Goal: Task Accomplishment & Management: Manage account settings

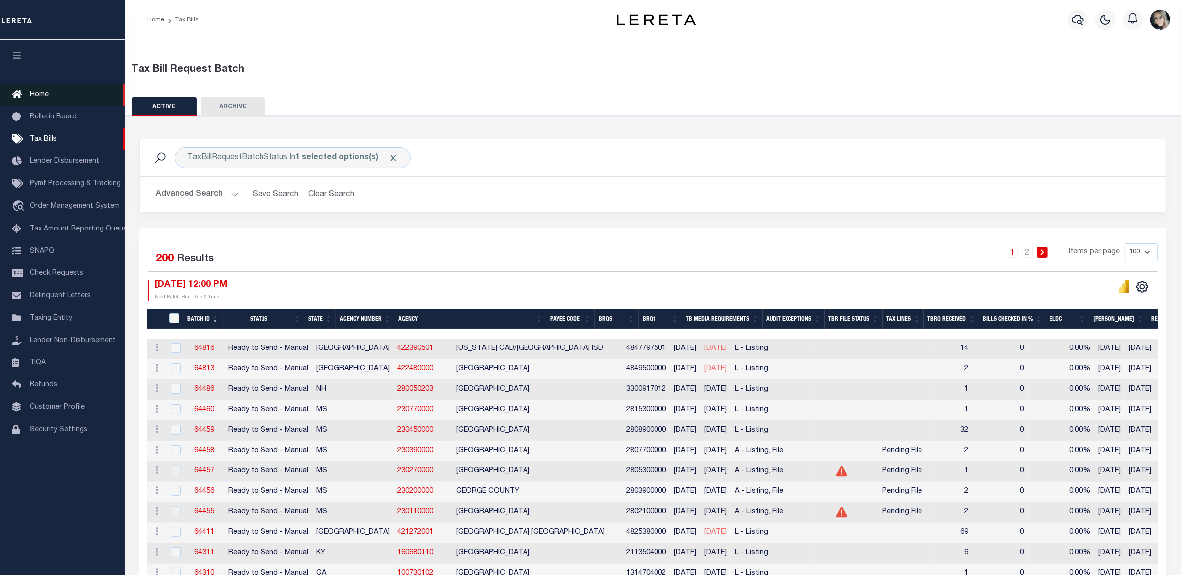
drag, startPoint x: 35, startPoint y: 91, endPoint x: 48, endPoint y: 98, distance: 14.3
click at [35, 91] on span "Home" at bounding box center [39, 94] width 19 height 7
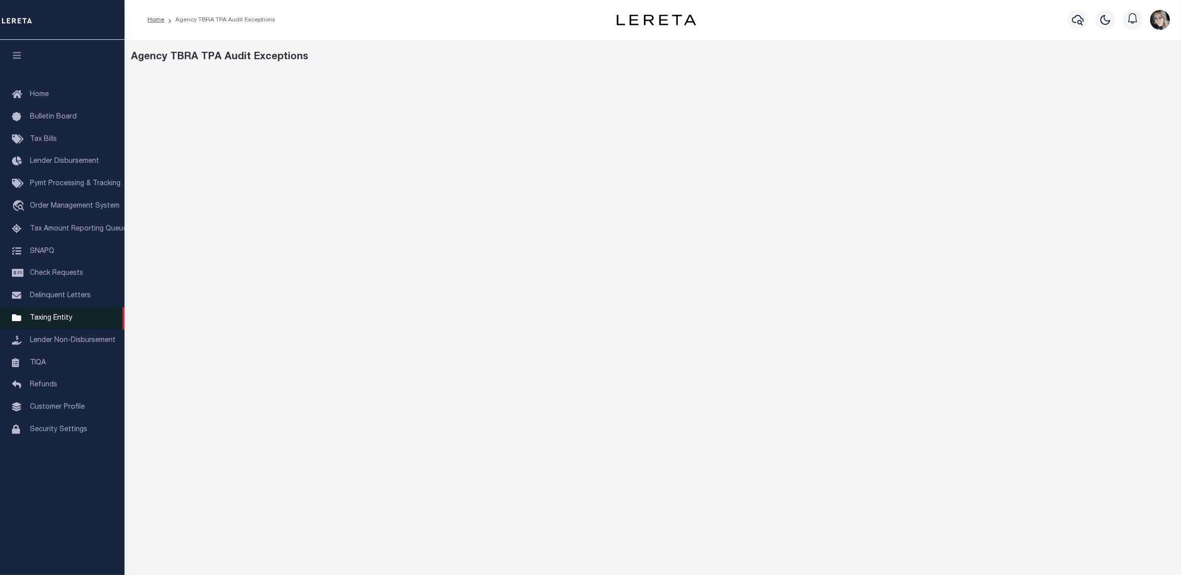
click at [44, 329] on link "Taxing Entity" at bounding box center [62, 318] width 125 height 22
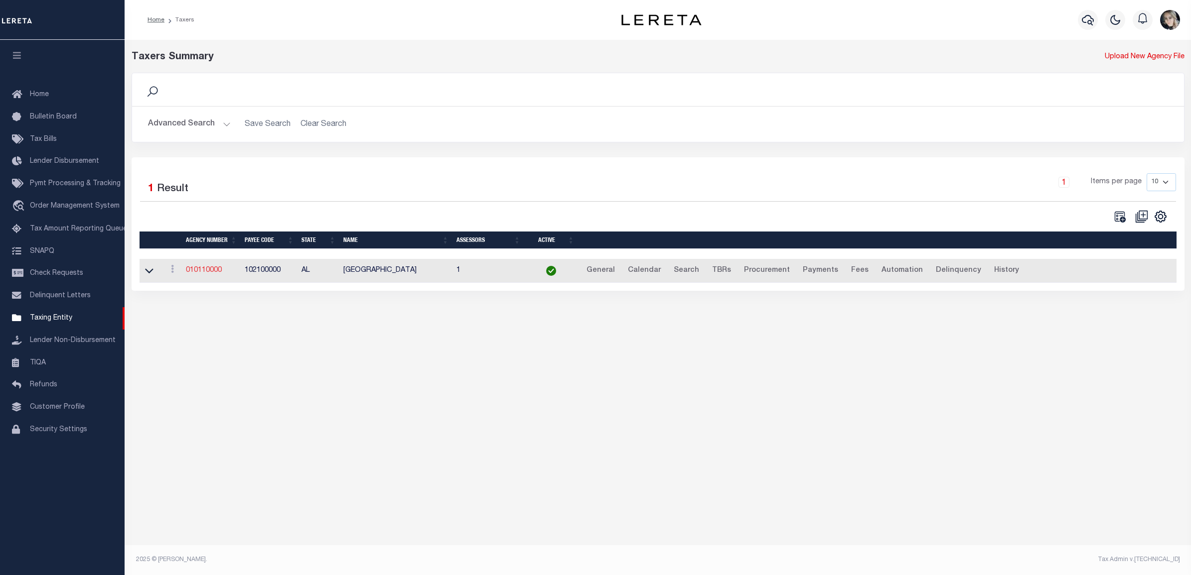
click at [206, 272] on link "010110000" at bounding box center [204, 270] width 36 height 7
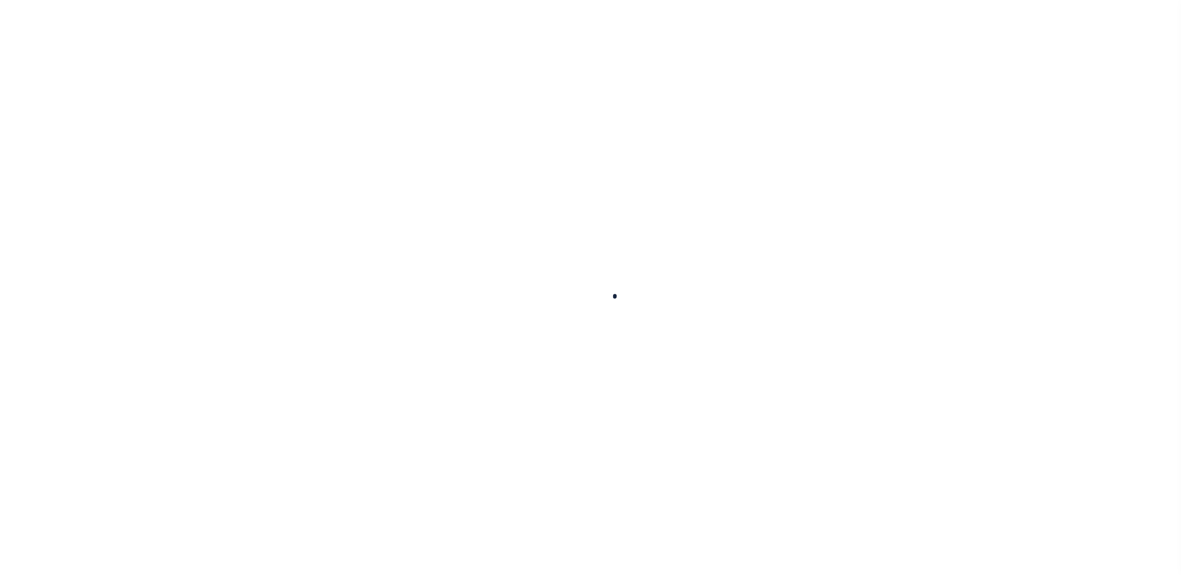
select select
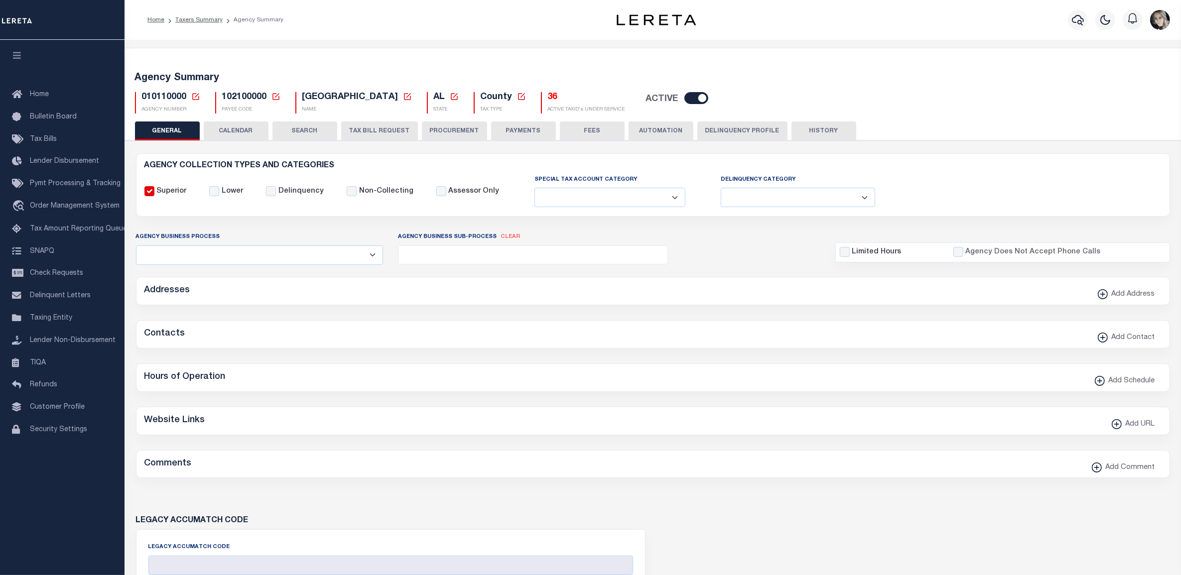
checkbox input "false"
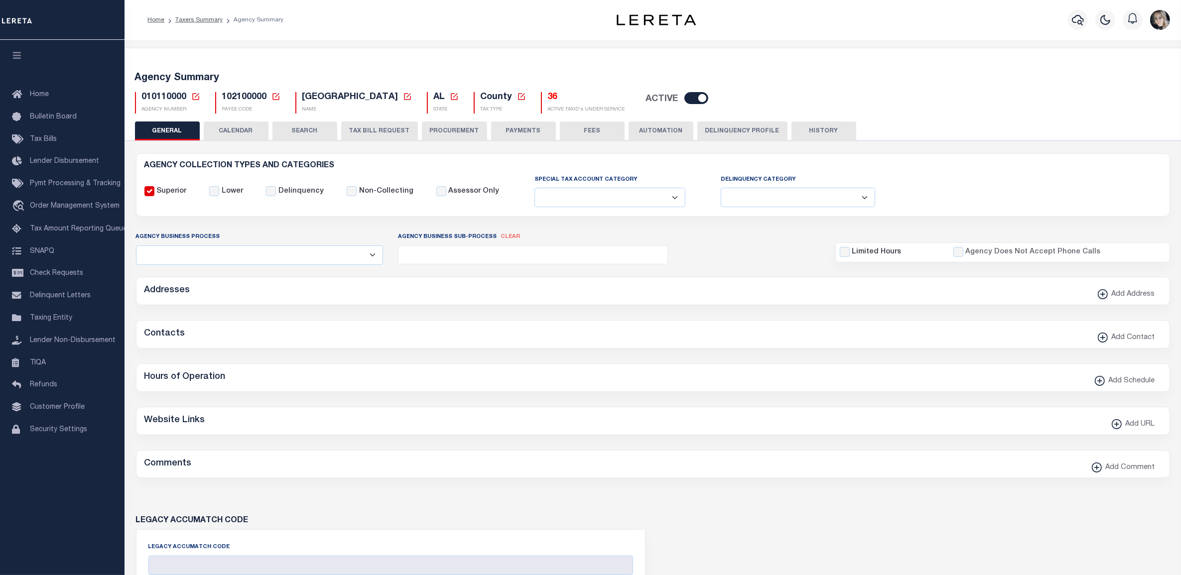
type input "102100000"
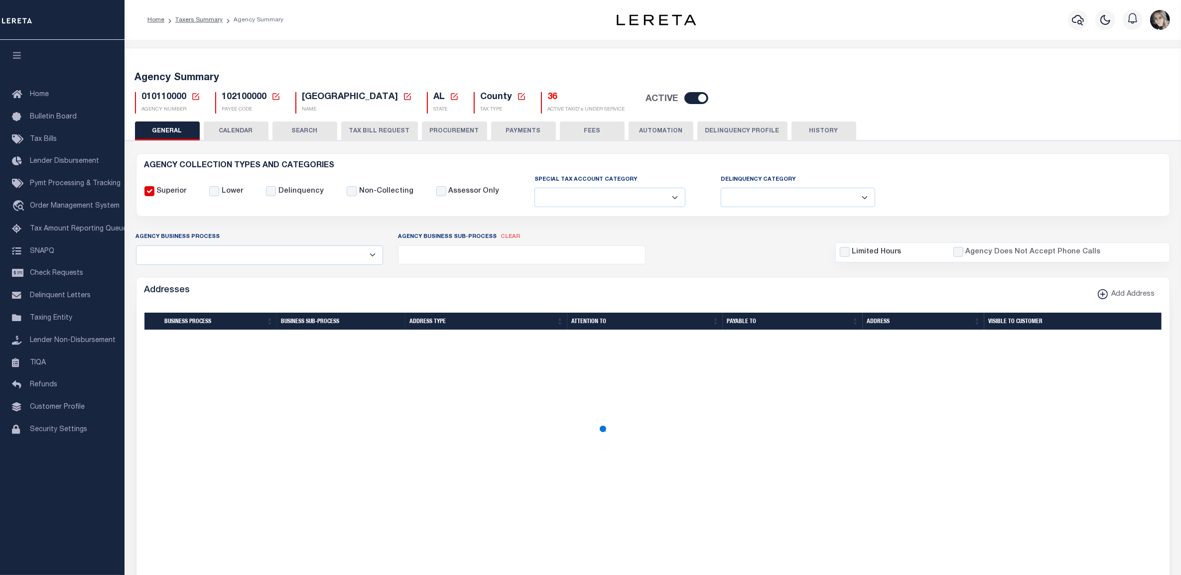
drag, startPoint x: 193, startPoint y: 94, endPoint x: 199, endPoint y: 100, distance: 8.8
click at [193, 94] on icon at bounding box center [195, 96] width 7 height 7
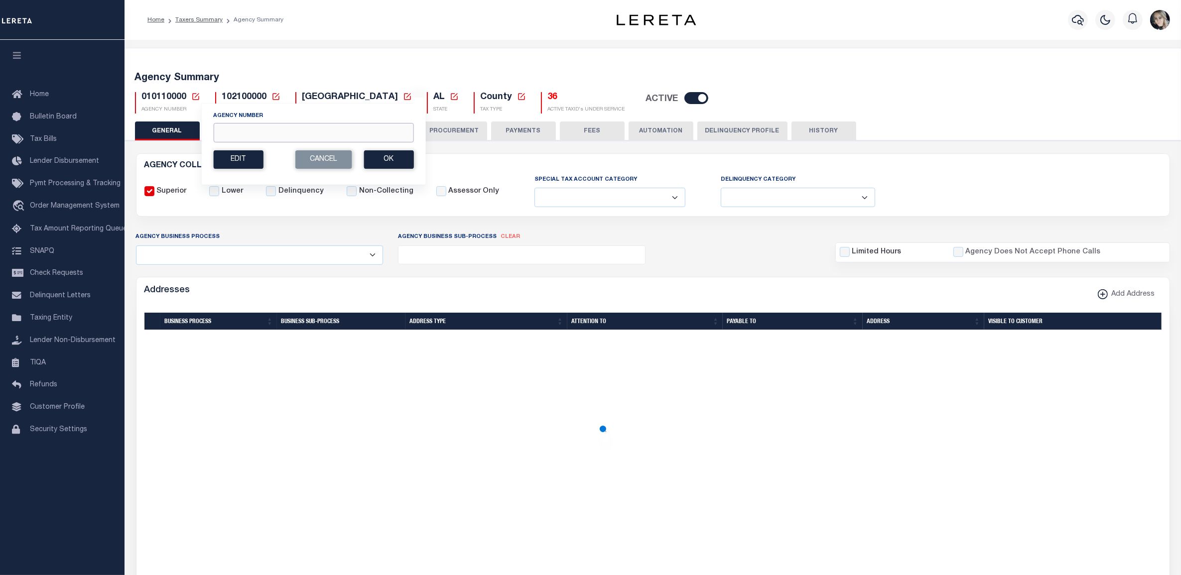
click at [268, 131] on input "Agency Number" at bounding box center [313, 132] width 200 height 19
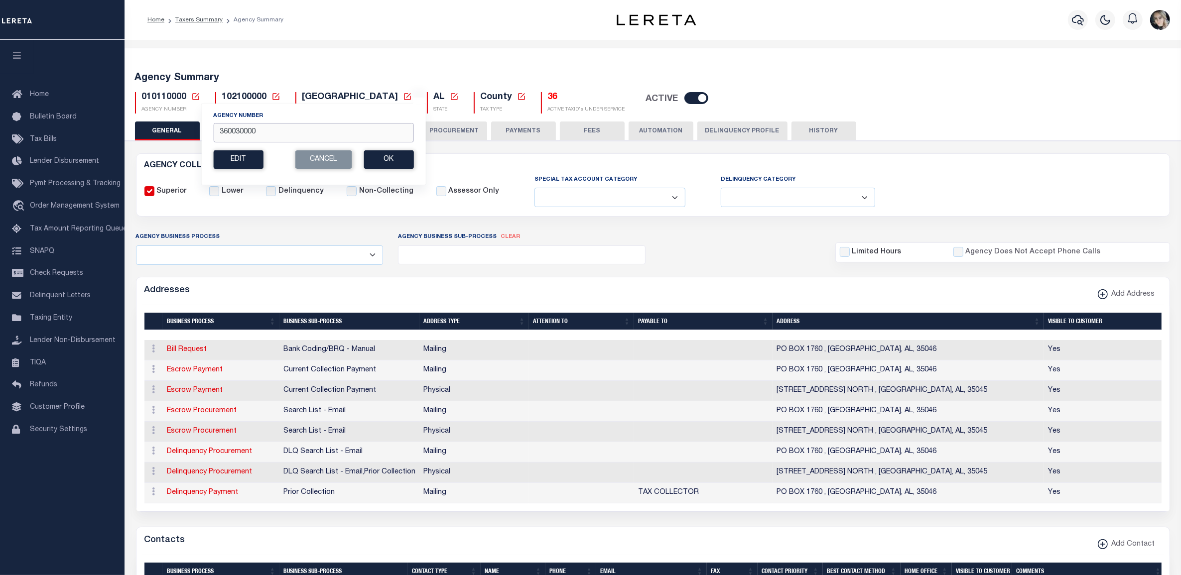
type input "360030000"
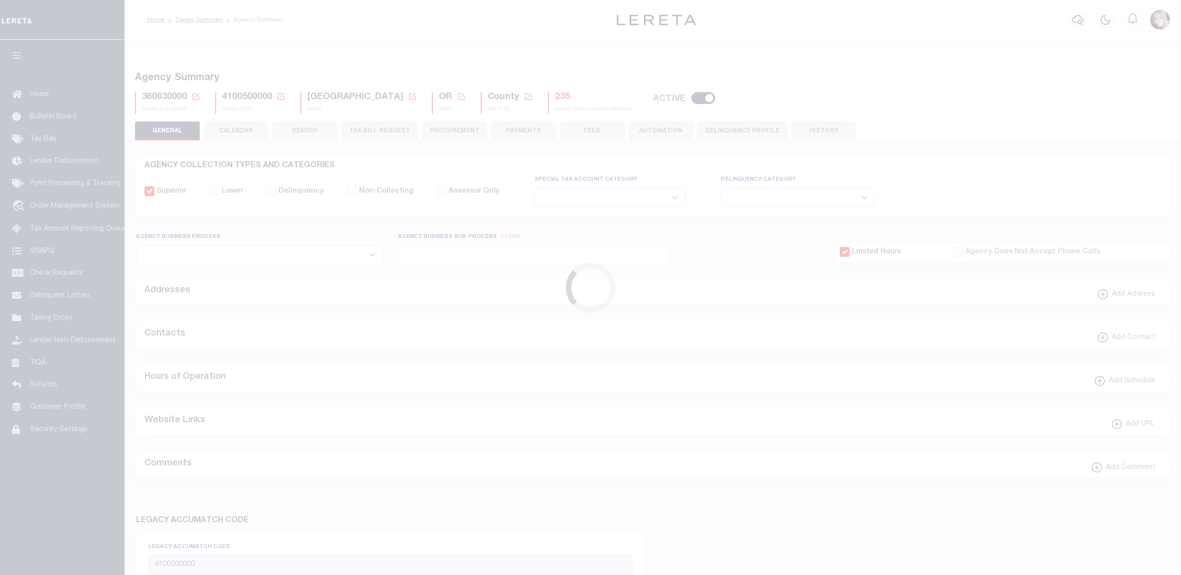
select select
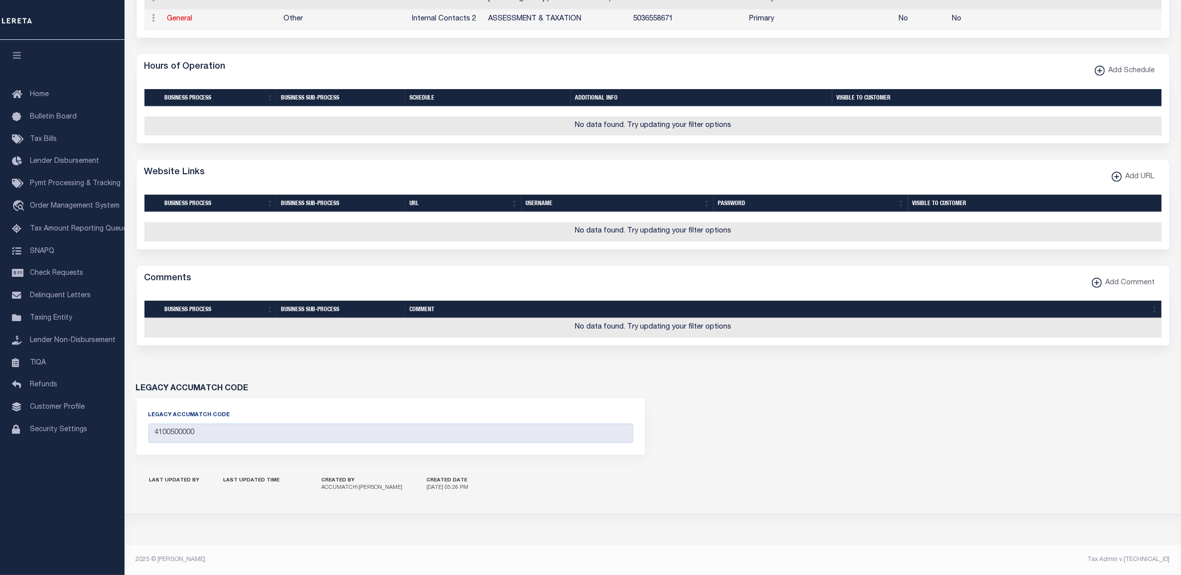
scroll to position [125, 0]
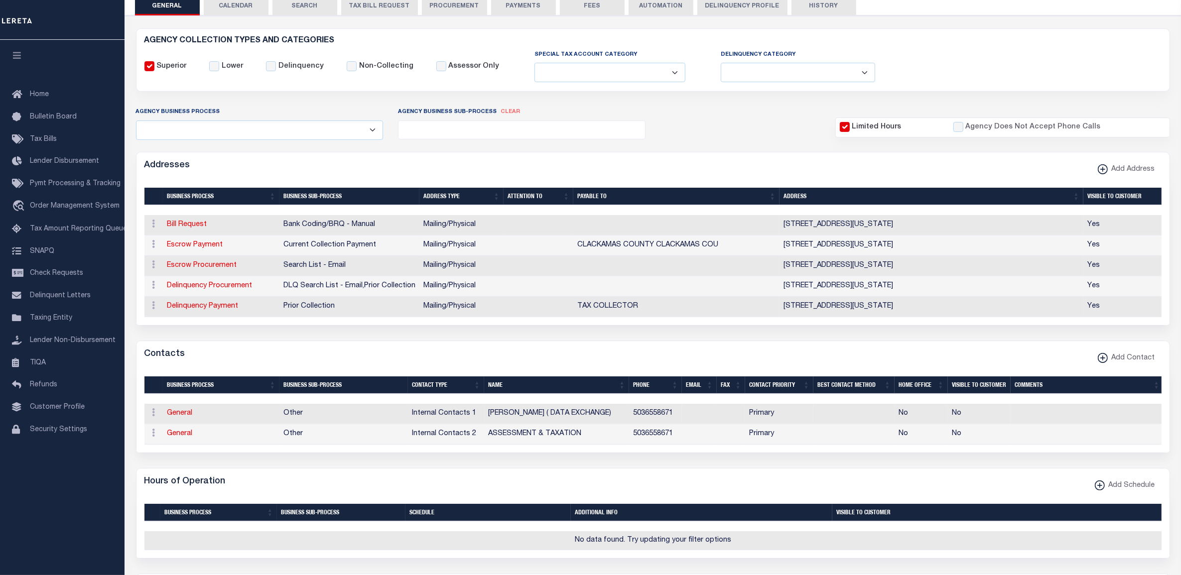
click at [360, 12] on button "TAX BILL REQUEST" at bounding box center [379, 6] width 77 height 19
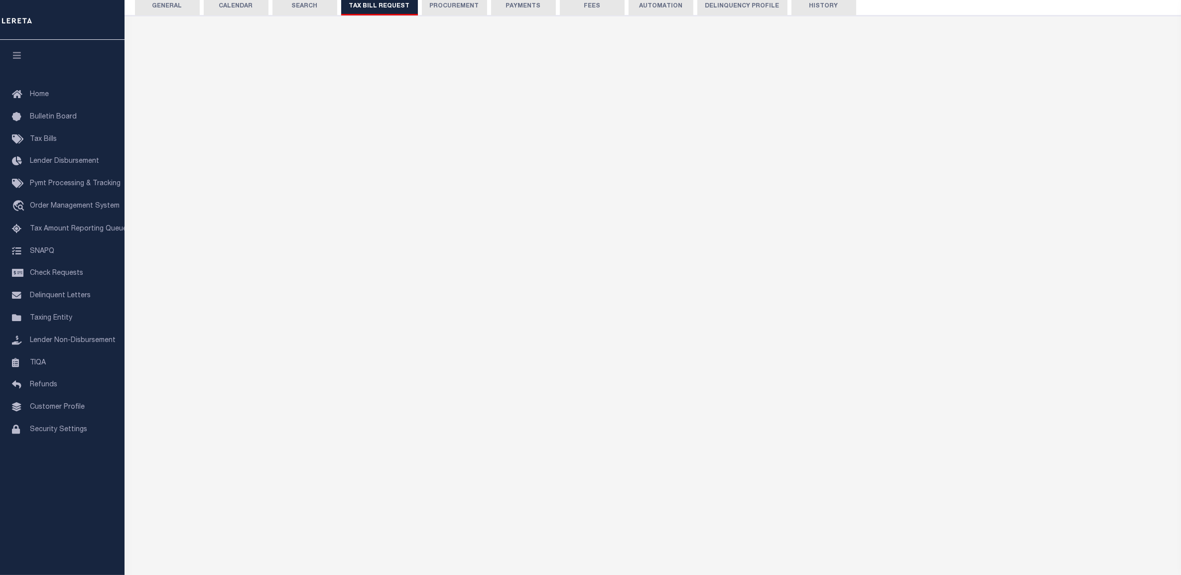
select select "22"
select select "true"
select select "9"
select select "1"
type input "LTS"
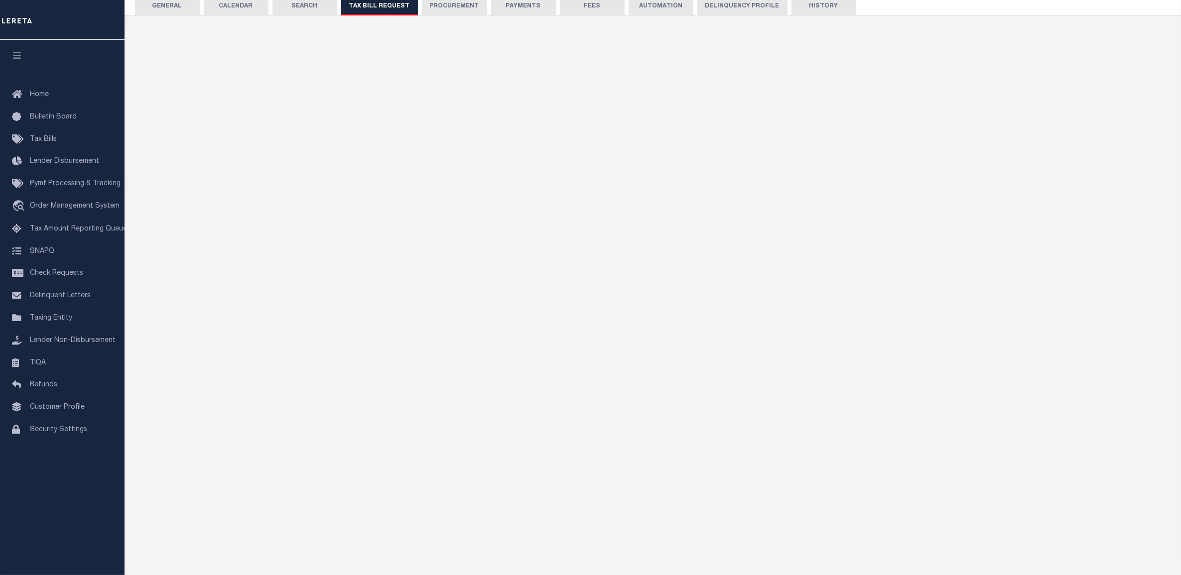
select select
select select "4100743000"
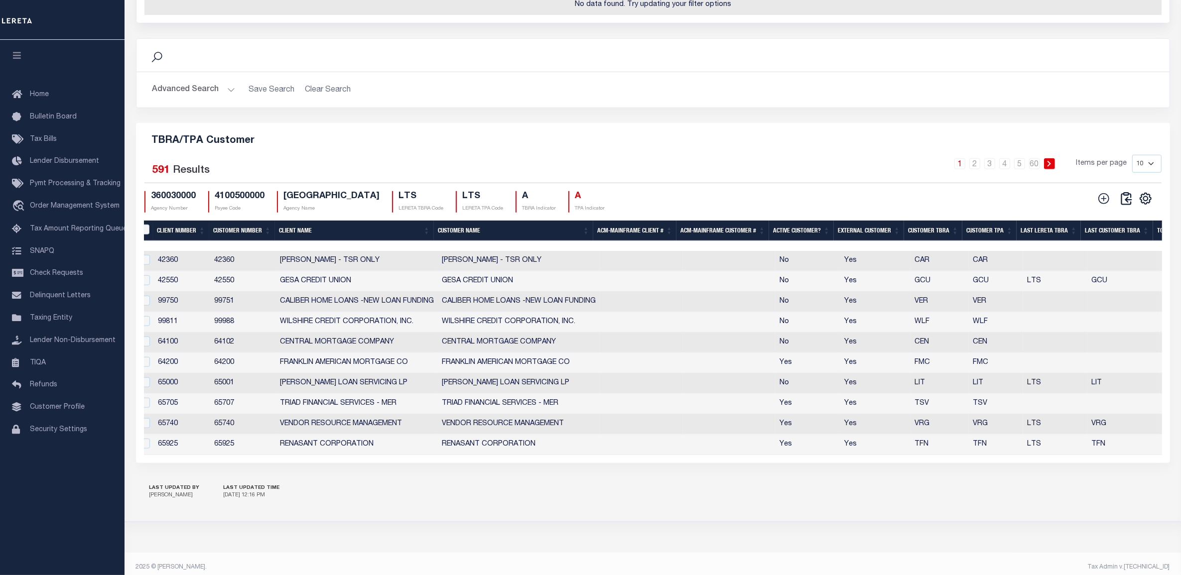
scroll to position [0, 0]
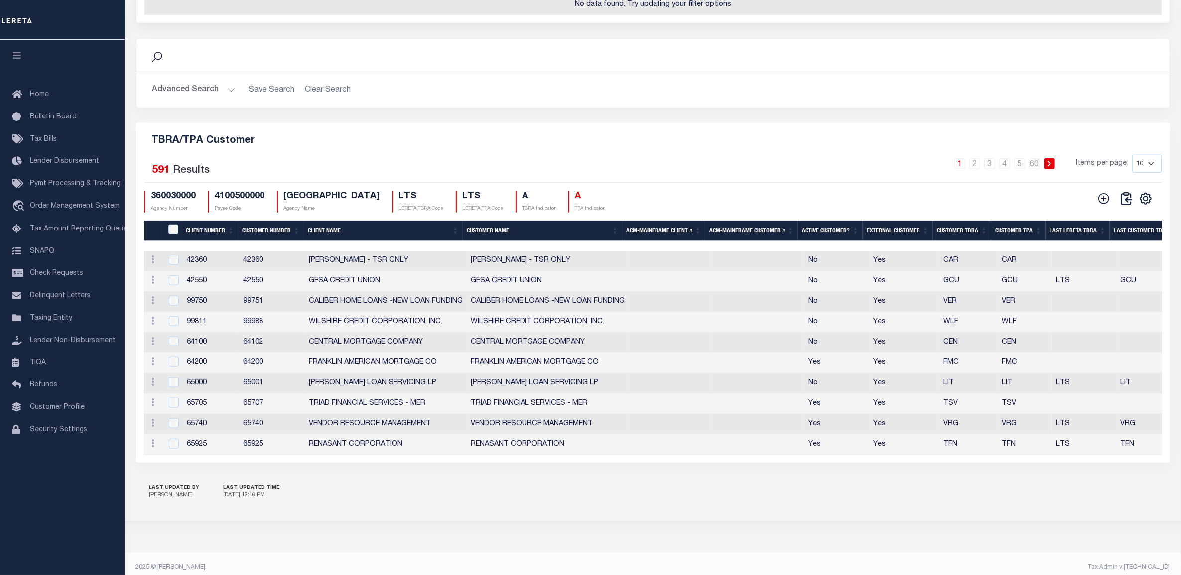
click at [196, 241] on th "Client Number" at bounding box center [210, 231] width 56 height 20
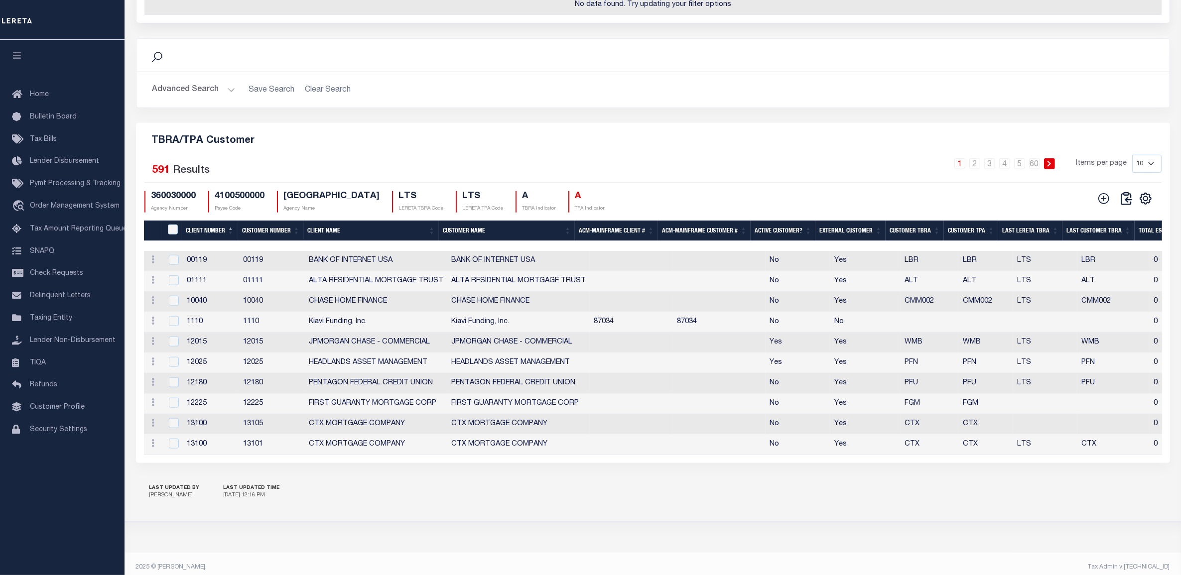
scroll to position [1107, 0]
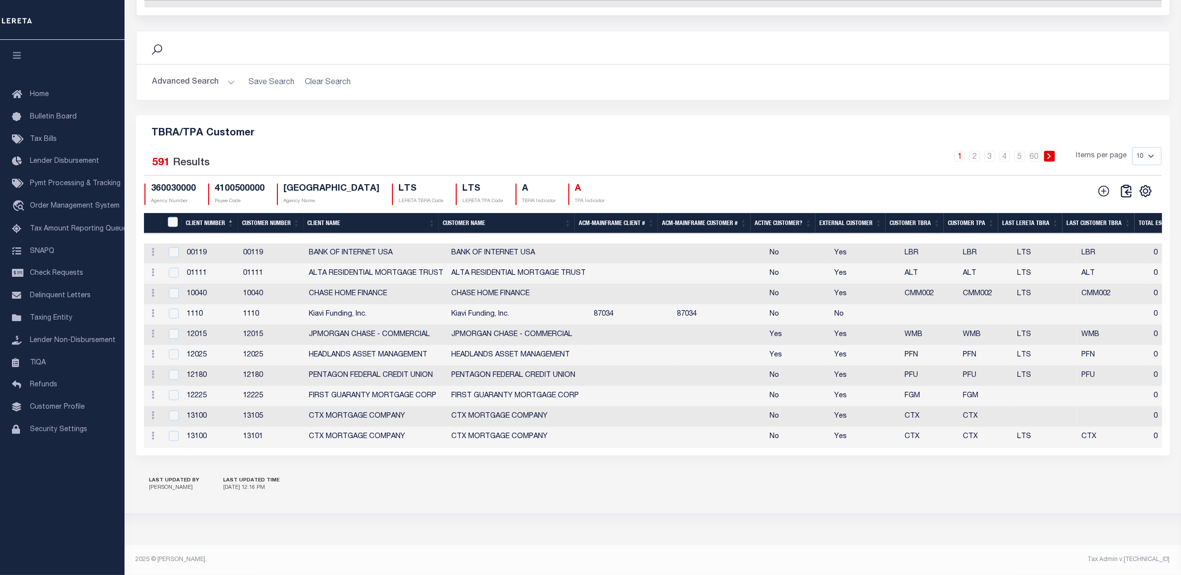
click at [1151, 150] on select "10 25 50 100" at bounding box center [1146, 156] width 29 height 18
select select "100"
click at [1132, 147] on select "10 25 50 100" at bounding box center [1146, 156] width 29 height 18
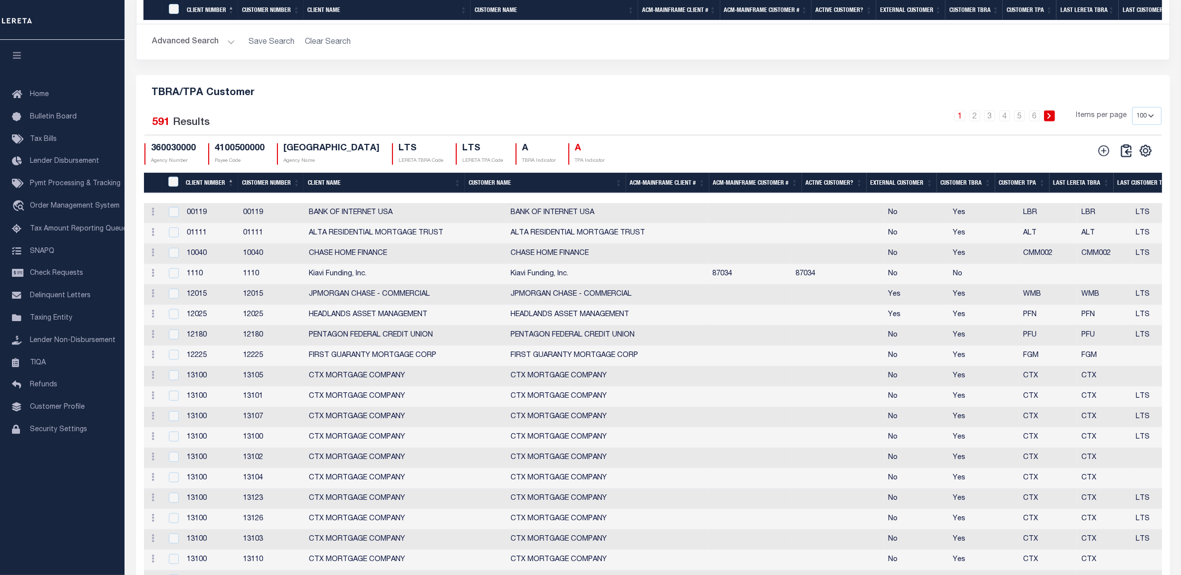
scroll to position [1605, 0]
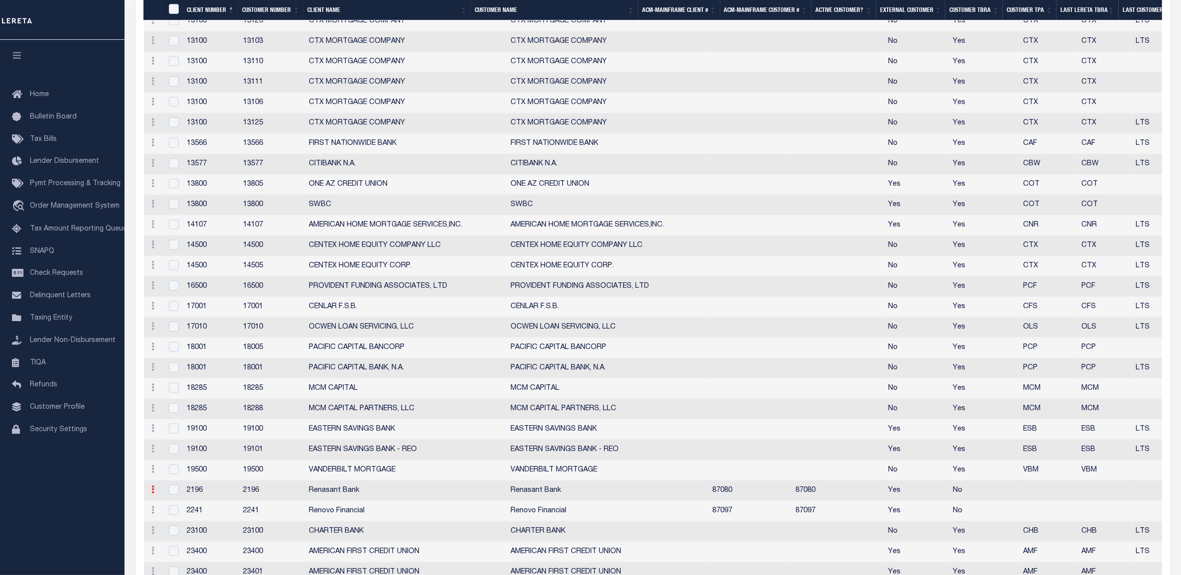
click at [156, 495] on link at bounding box center [153, 491] width 11 height 8
click at [165, 514] on link "Edit" at bounding box center [170, 506] width 45 height 16
type input "Renasant Bank"
type input "2196"
checkbox input "true"
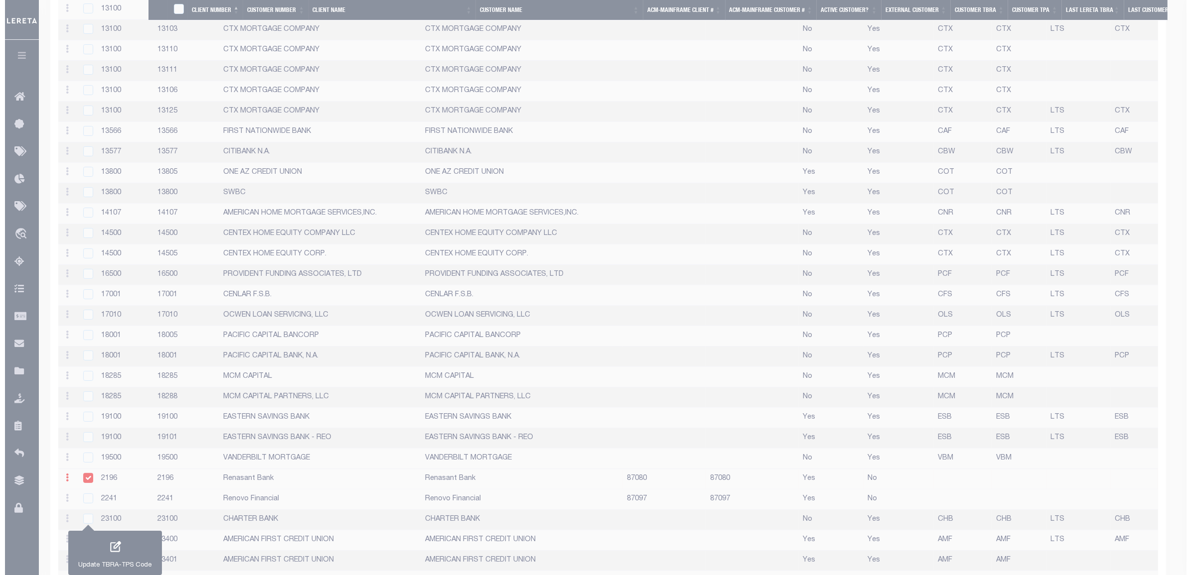
scroll to position [1579, 0]
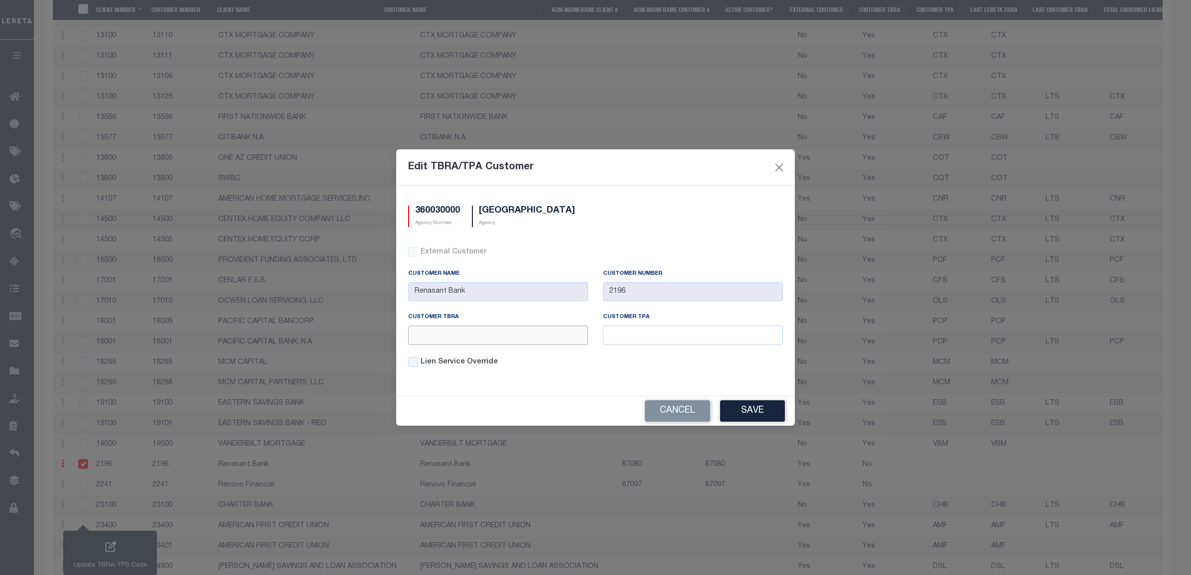
click at [534, 340] on input "text" at bounding box center [498, 335] width 180 height 19
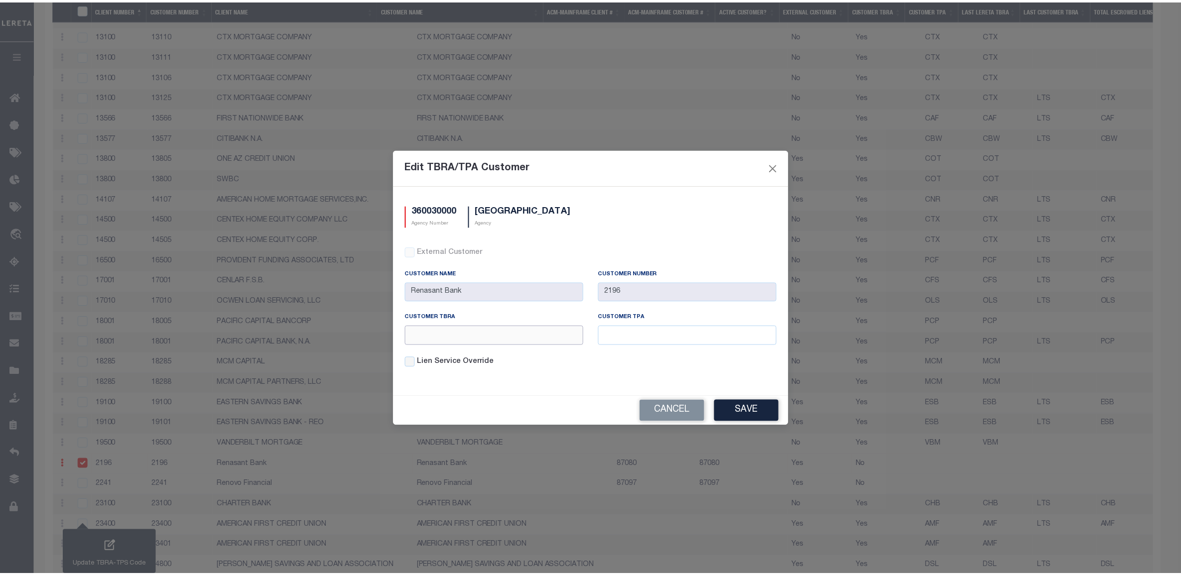
scroll to position [1539, 0]
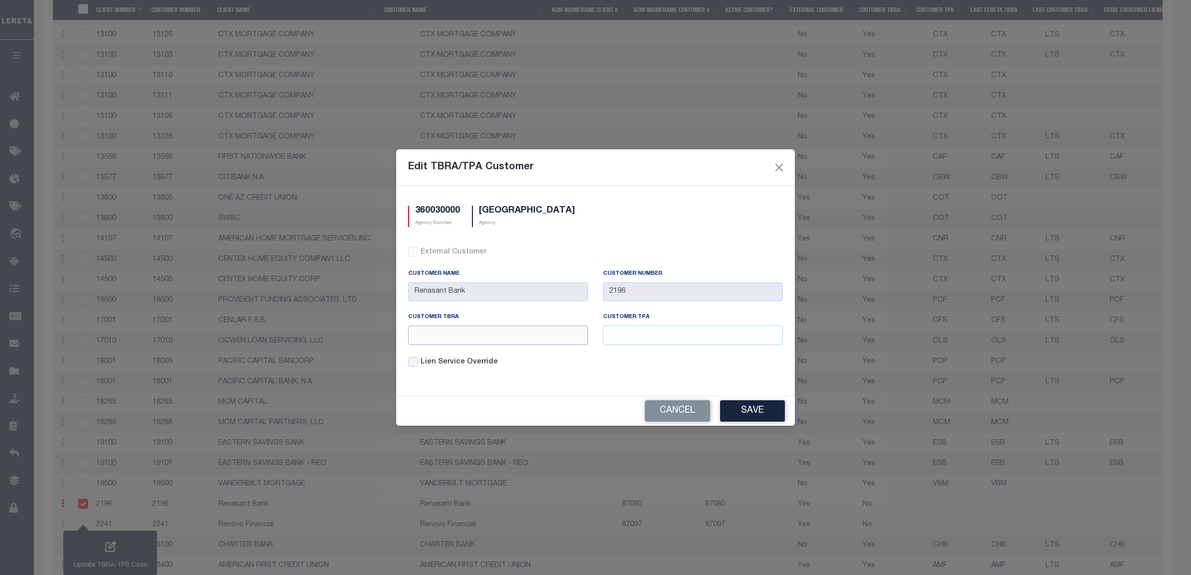
paste input "RNB"
type input "RNB"
click at [659, 336] on input "text" at bounding box center [693, 335] width 180 height 19
paste input "RNB"
type input "RNB"
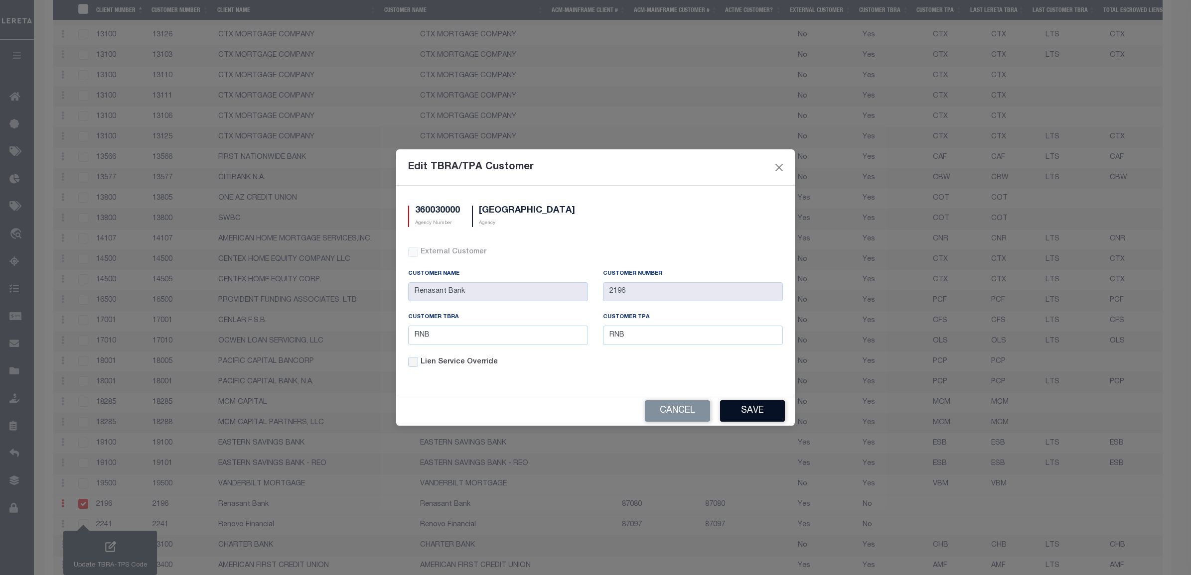
click at [735, 406] on button "Save" at bounding box center [752, 410] width 65 height 21
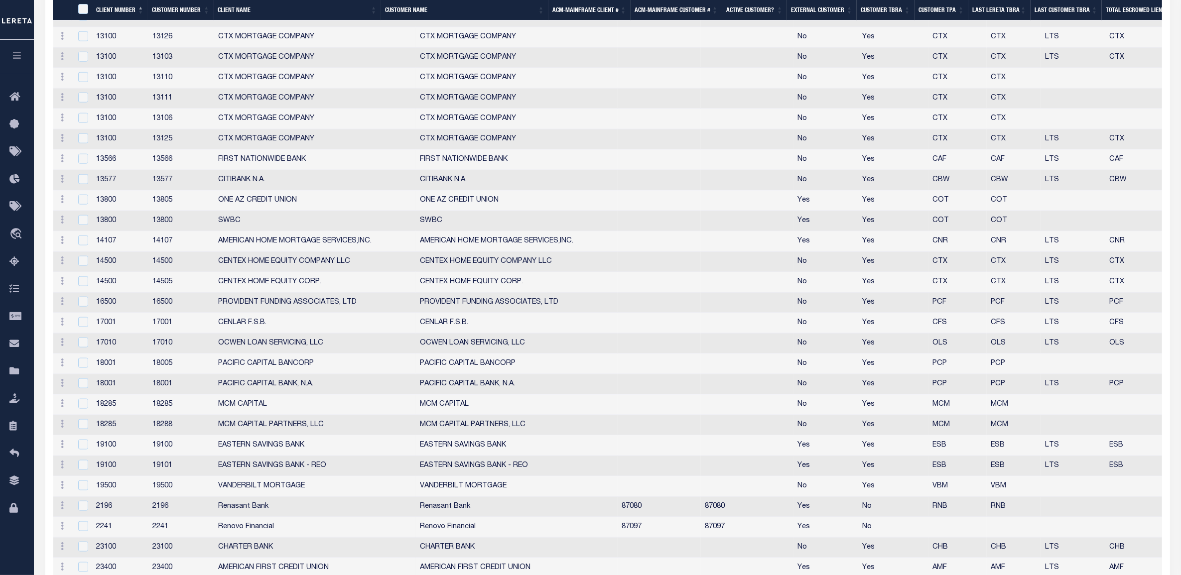
scroll to position [1603, 0]
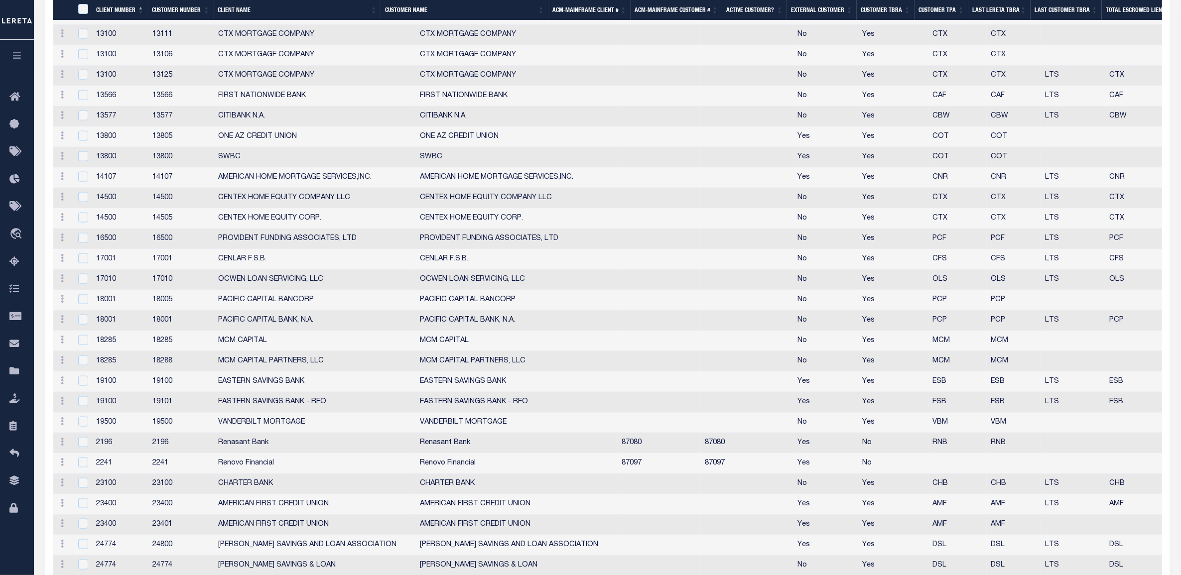
click at [701, 430] on td at bounding box center [747, 423] width 93 height 20
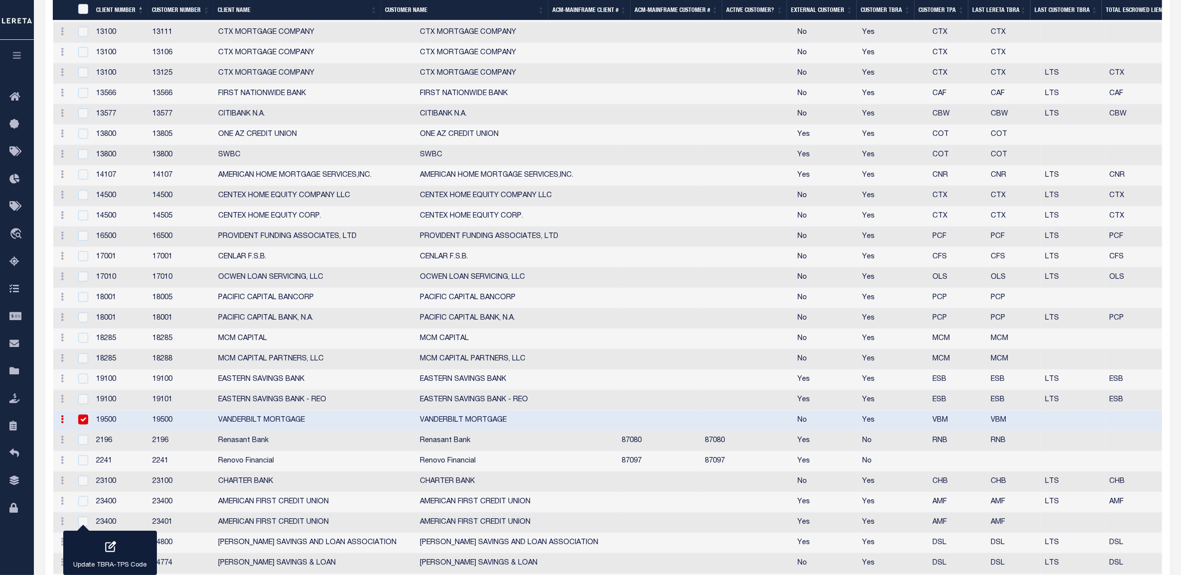
checkbox input "true"
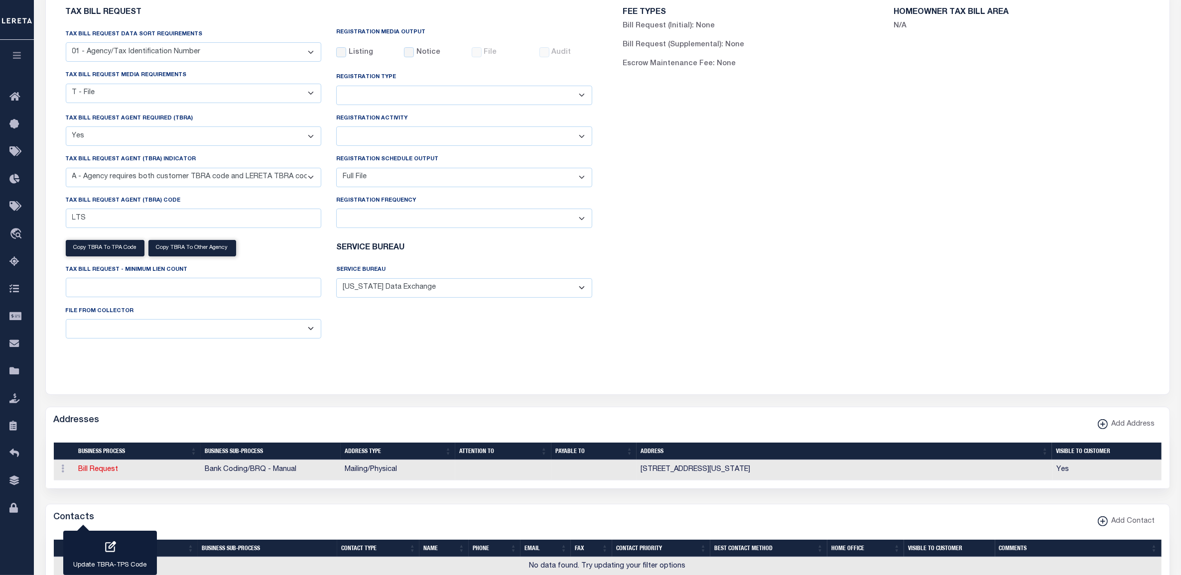
scroll to position [0, 0]
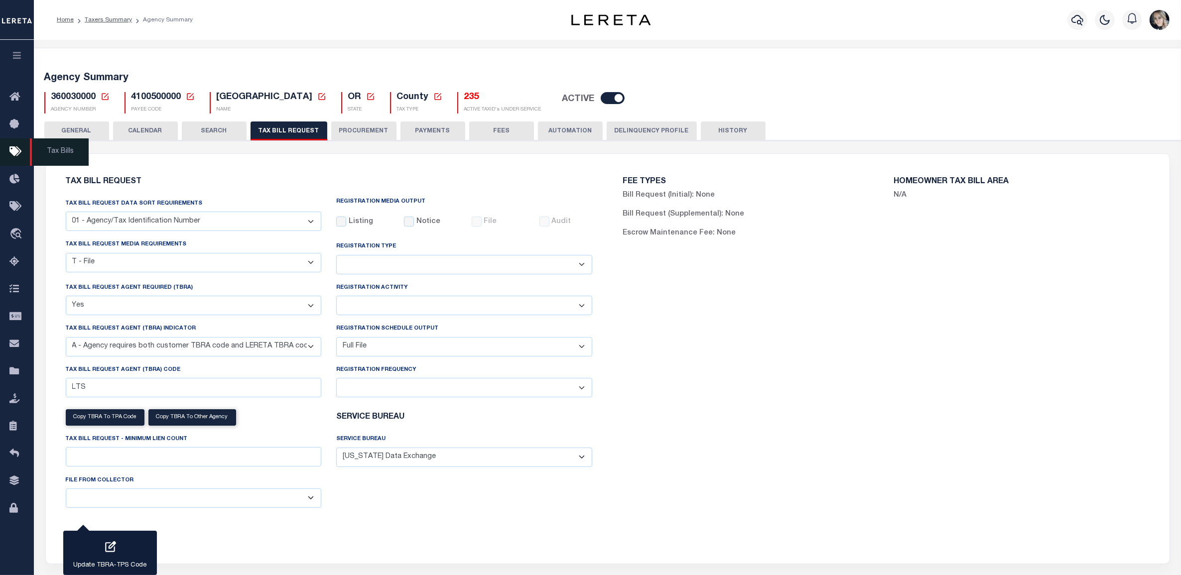
click at [17, 149] on icon at bounding box center [17, 152] width 16 height 12
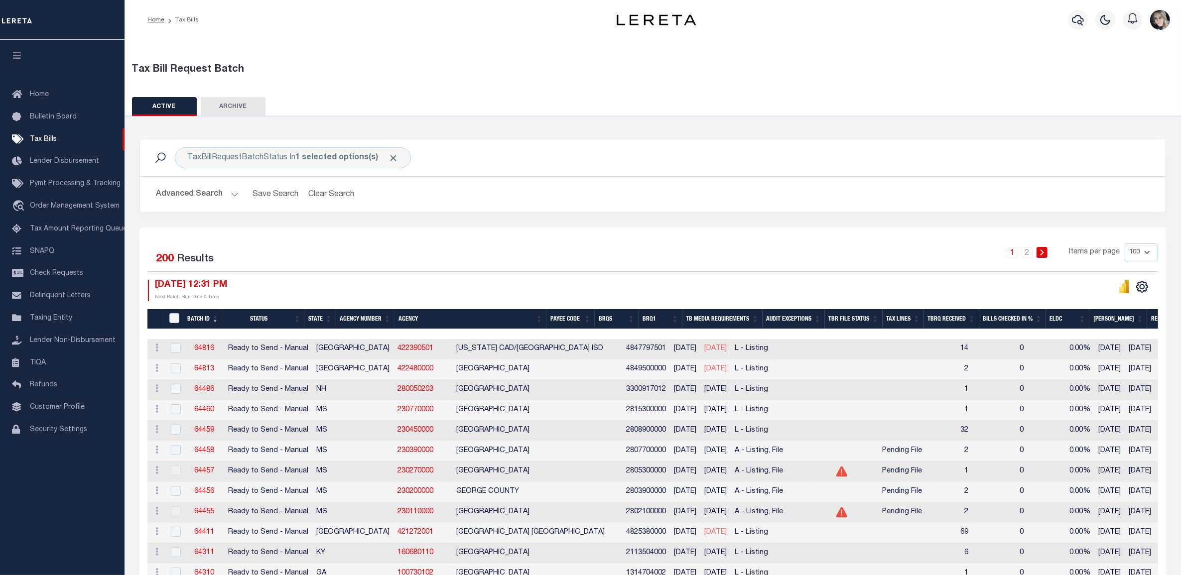
click at [489, 247] on div "1 2 Items per page 100 200 500 1000" at bounding box center [781, 257] width 754 height 26
click at [43, 93] on span "Home" at bounding box center [39, 94] width 19 height 7
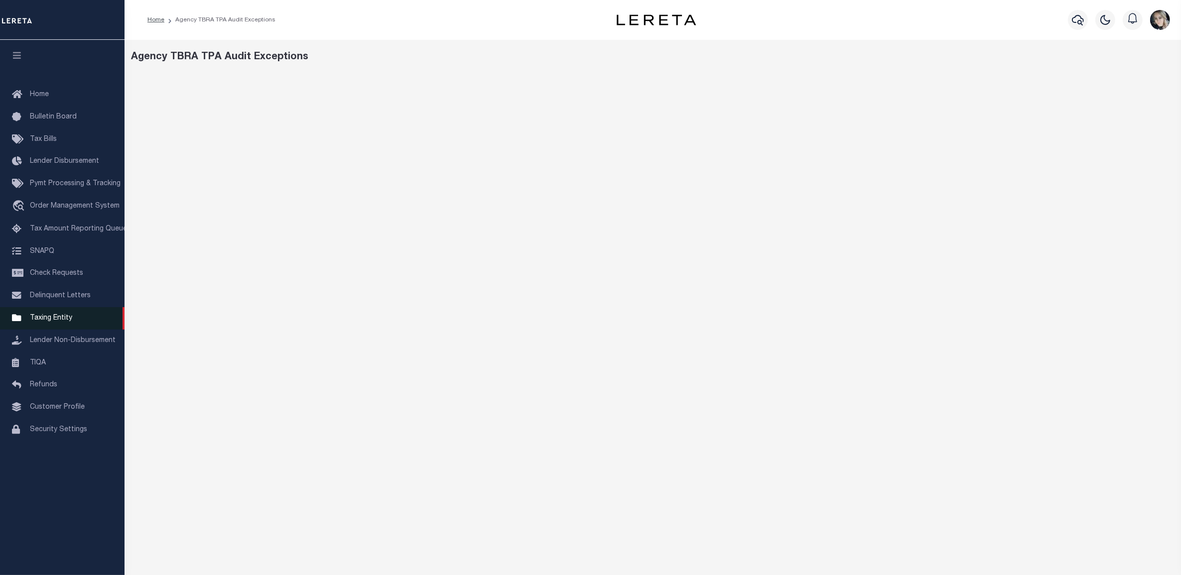
click at [48, 327] on link "Taxing Entity" at bounding box center [62, 318] width 125 height 22
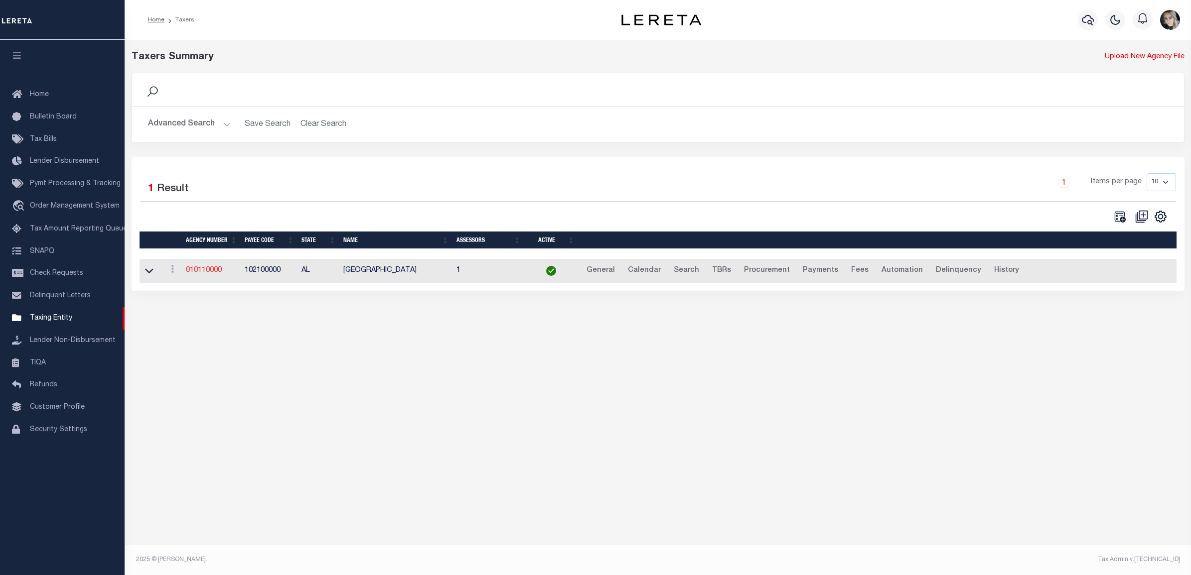
click at [198, 270] on link "010110000" at bounding box center [204, 270] width 36 height 7
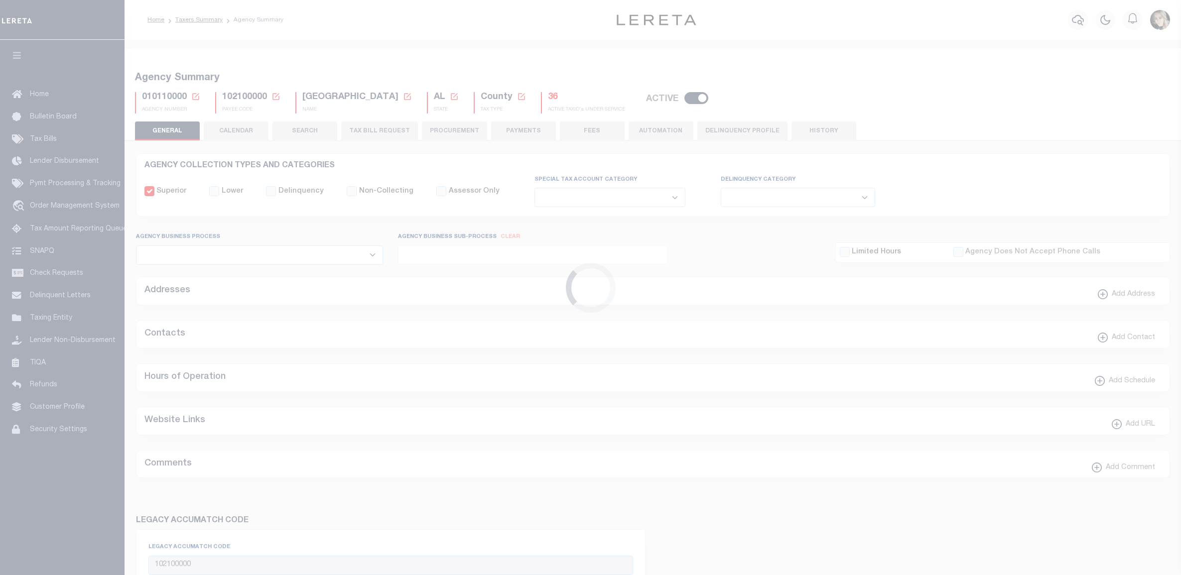
select select
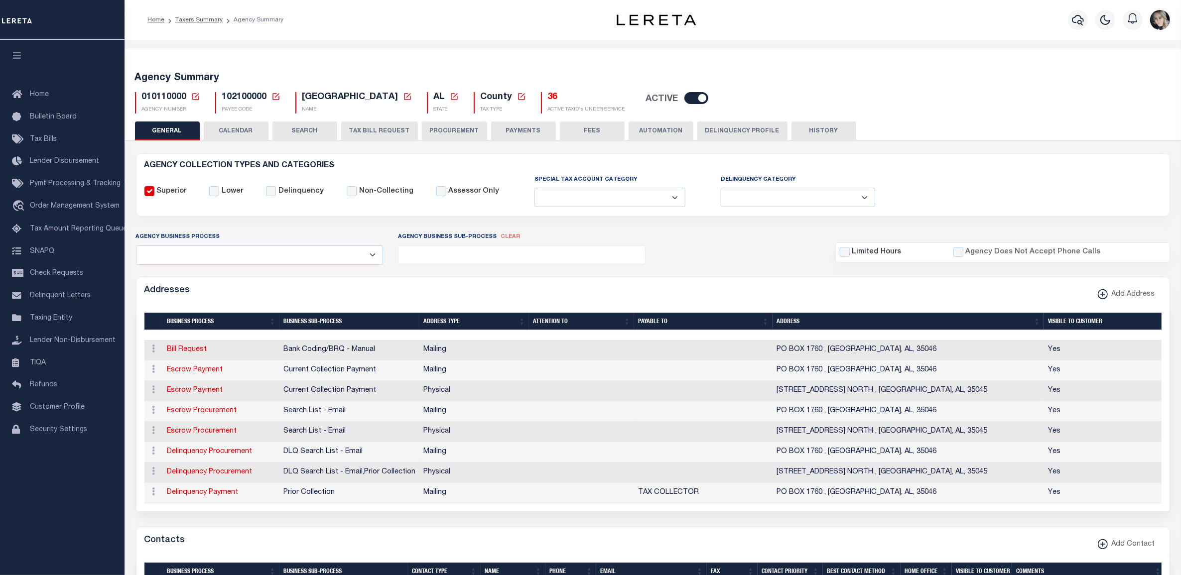
click at [191, 93] on icon at bounding box center [195, 96] width 9 height 9
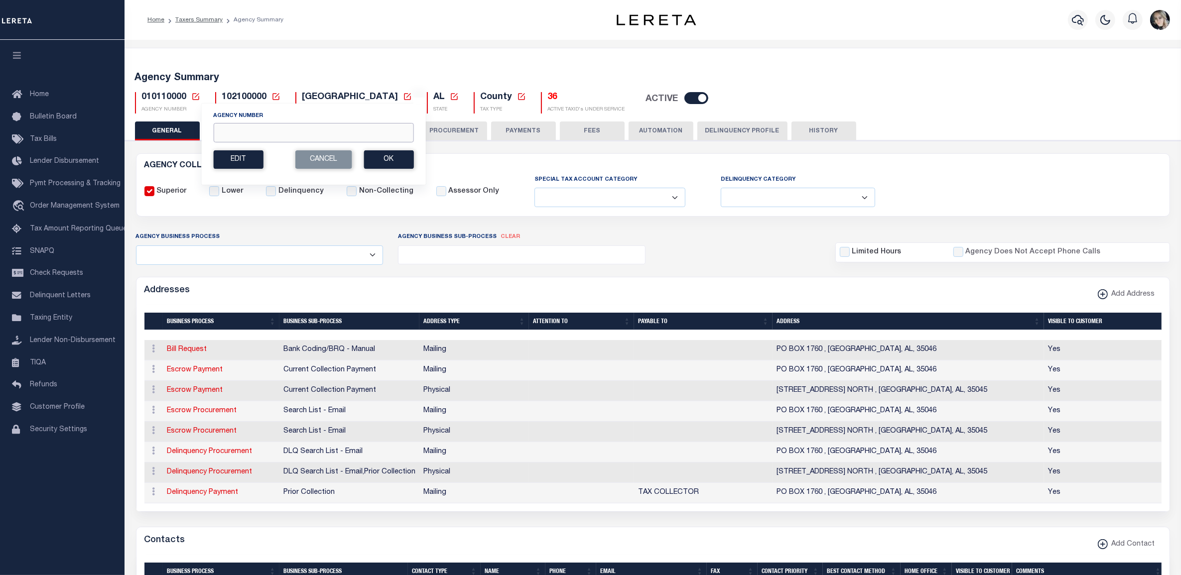
click at [234, 130] on input "Agency Number" at bounding box center [313, 132] width 200 height 19
paste input "360030000"
type input "360030000"
click at [401, 168] on button "Ok" at bounding box center [389, 159] width 50 height 18
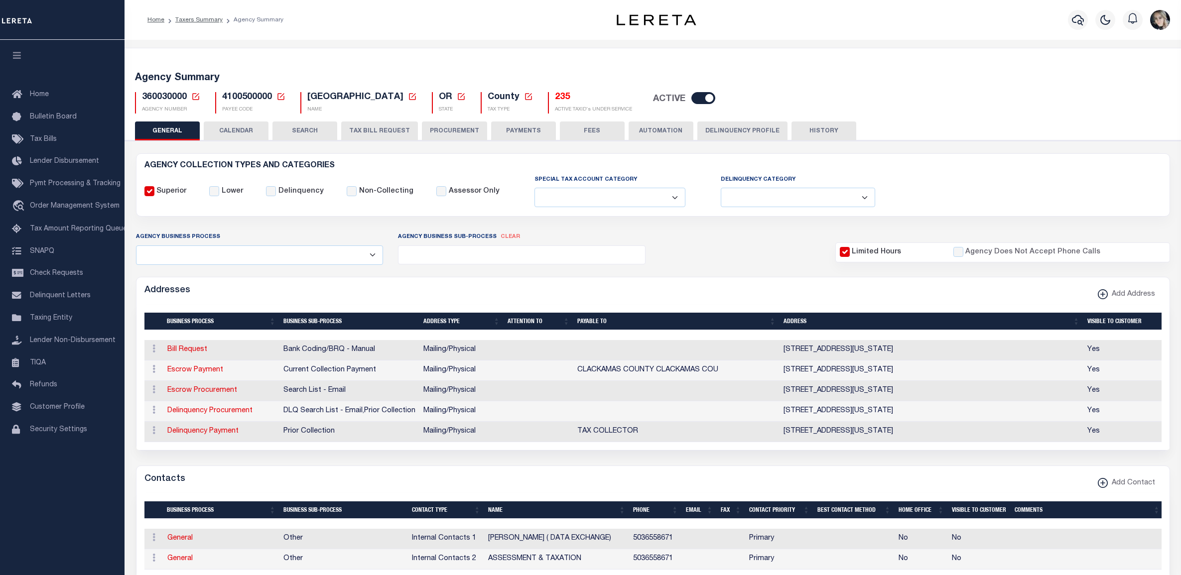
select select
click at [555, 98] on h5 "235" at bounding box center [593, 97] width 77 height 11
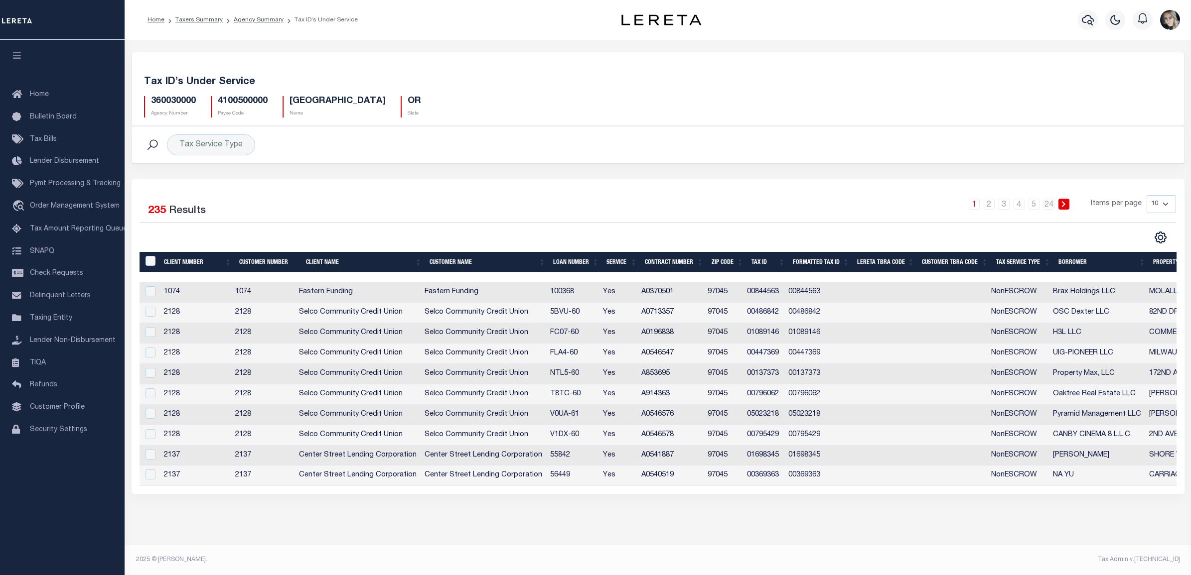
click at [1029, 264] on th "Tax Service Type" at bounding box center [1023, 262] width 63 height 20
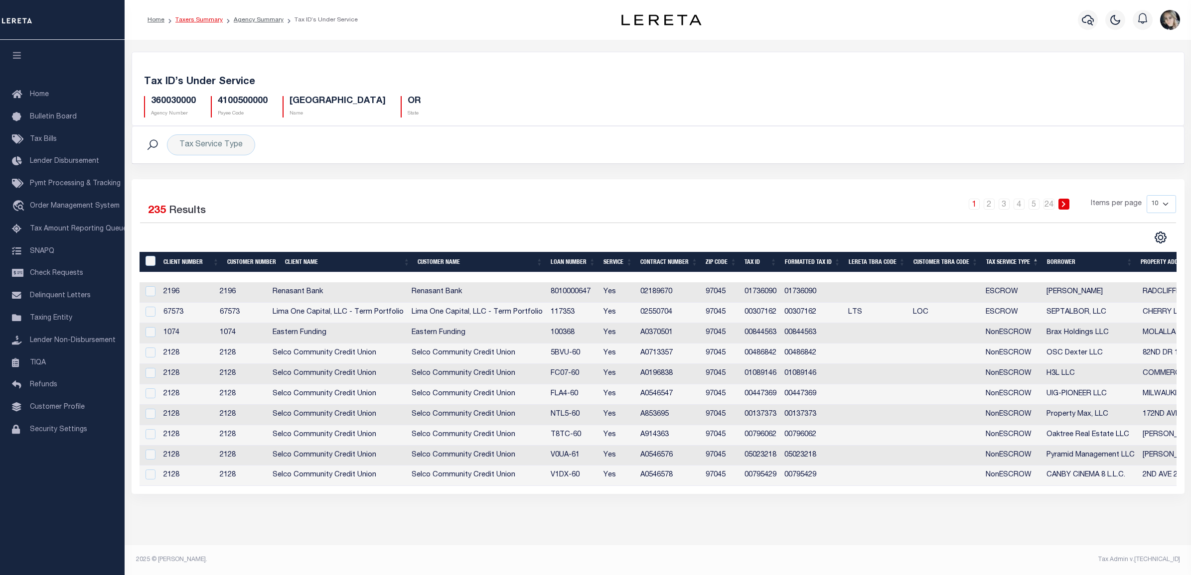
click at [201, 20] on link "Taxers Summary" at bounding box center [198, 20] width 47 height 6
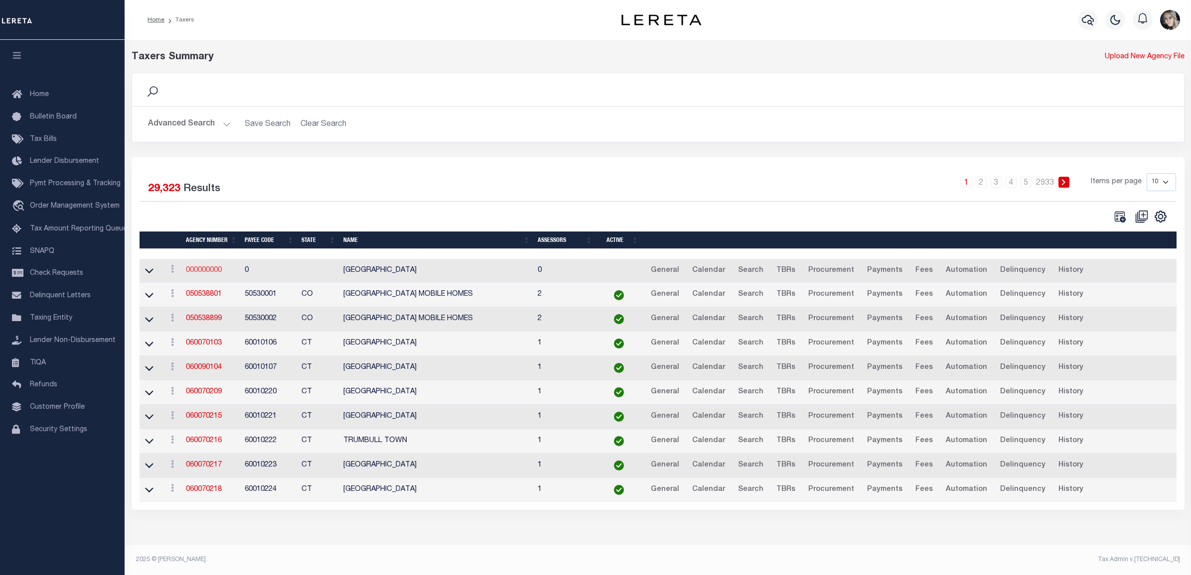
click at [209, 271] on link "000000000" at bounding box center [204, 270] width 36 height 7
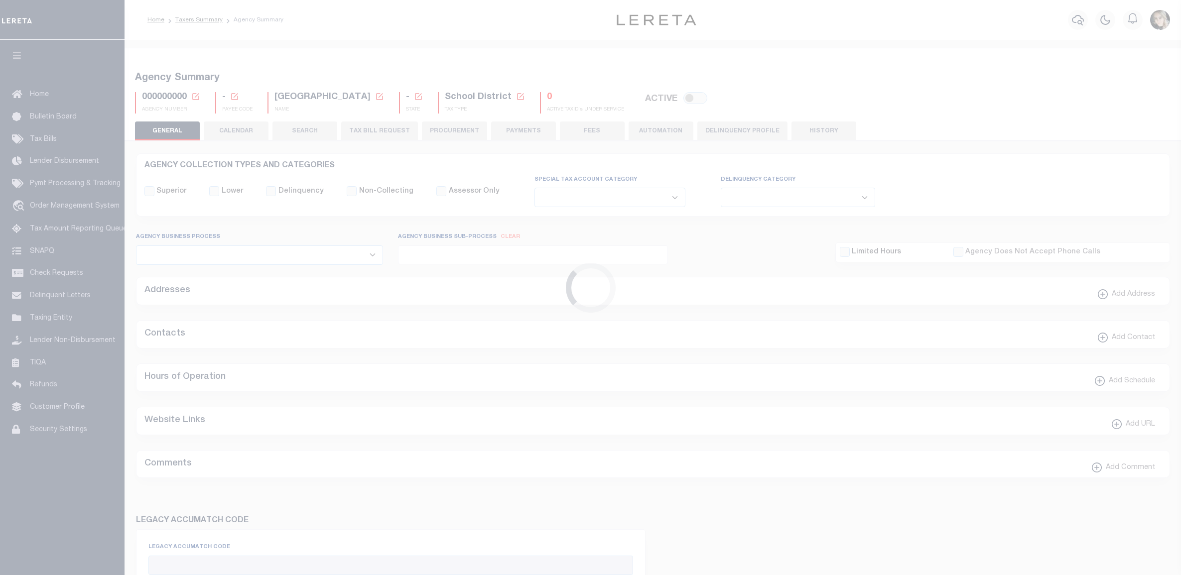
select select
click at [197, 95] on icon at bounding box center [195, 96] width 7 height 7
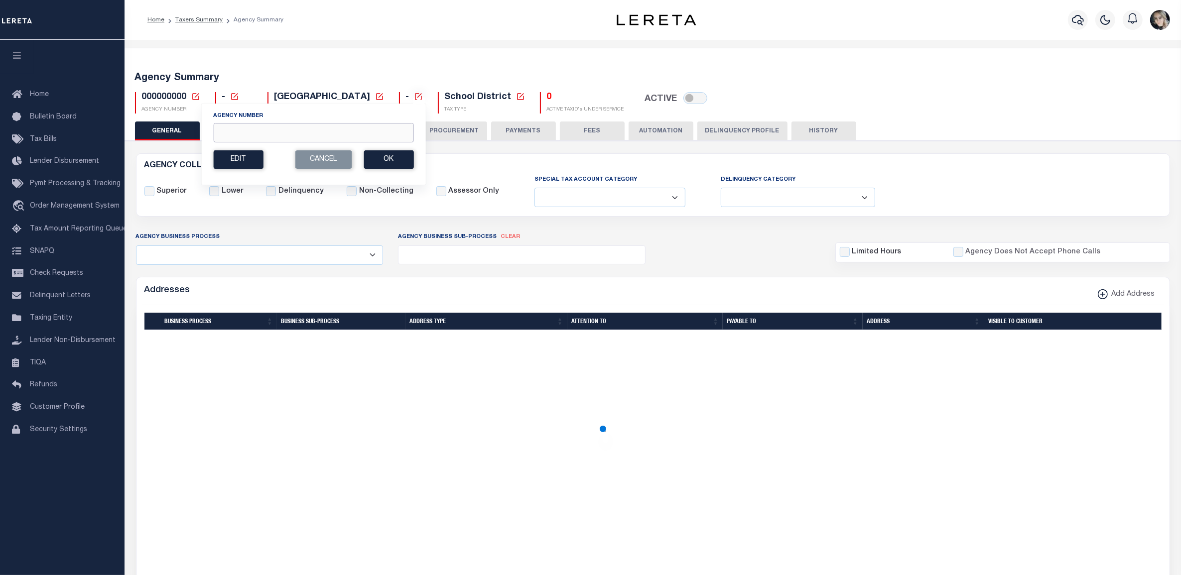
click at [269, 138] on input "Agency Number" at bounding box center [313, 132] width 200 height 19
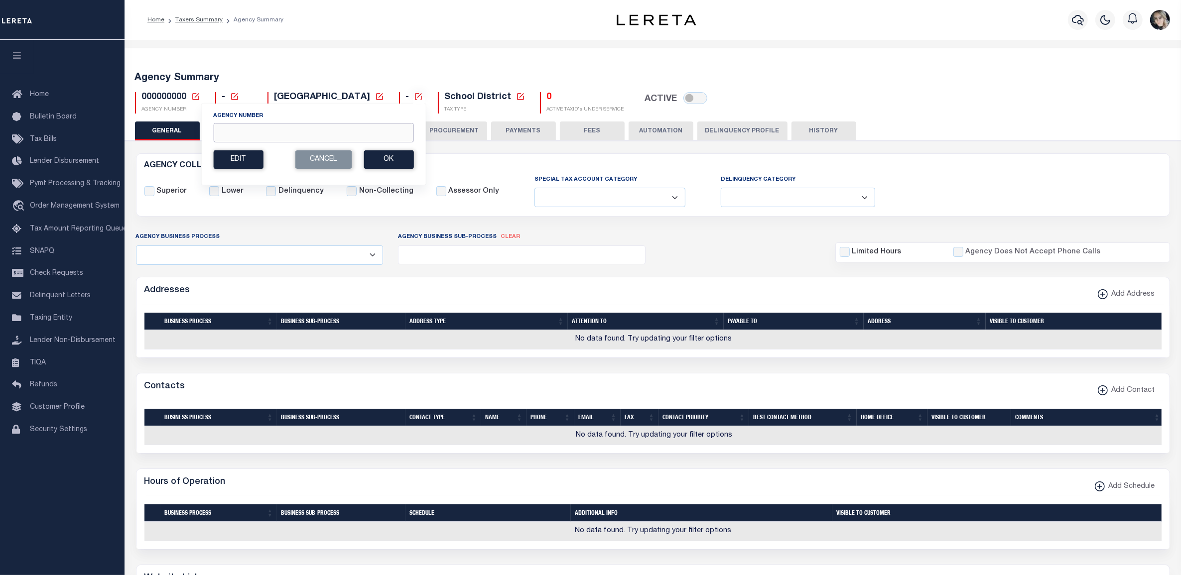
paste input "160090000"
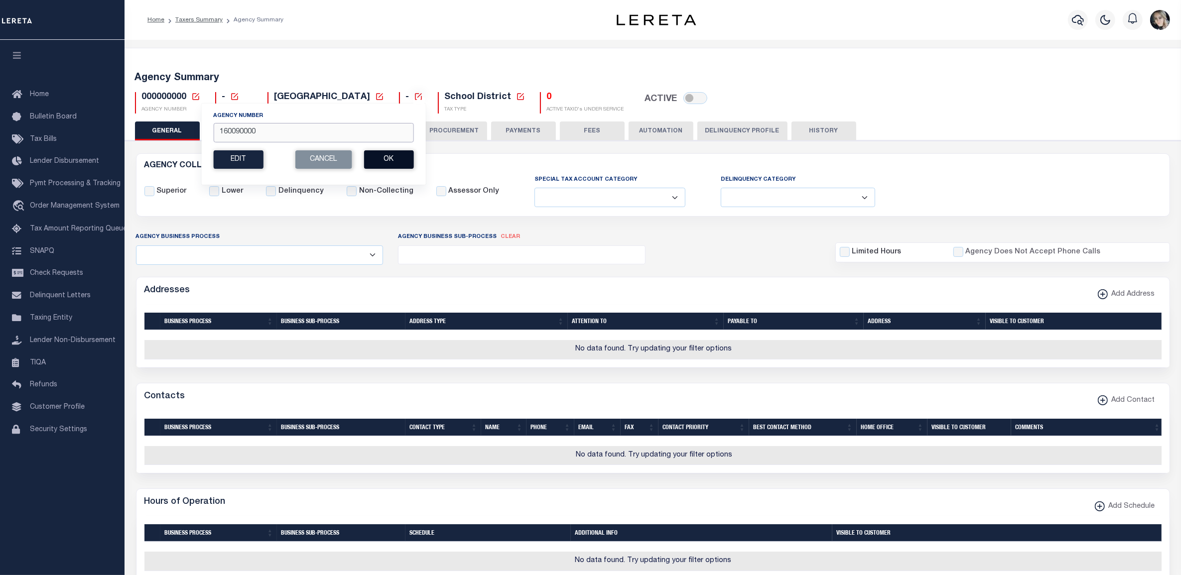
type input "160090000"
click at [397, 163] on button "Ok" at bounding box center [389, 159] width 50 height 18
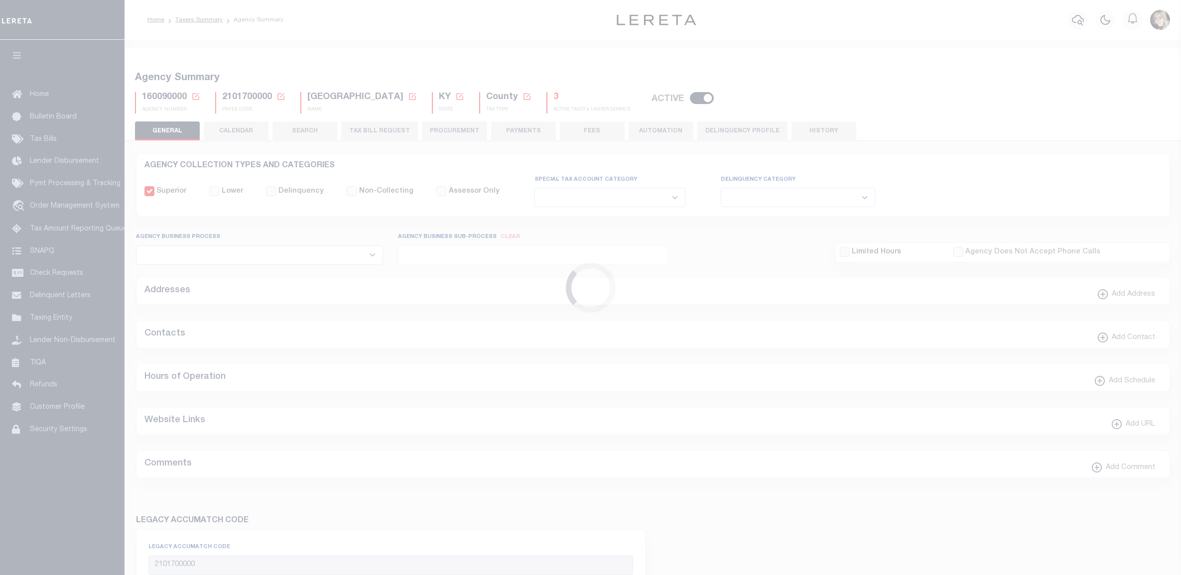
select select
